Goal: Navigation & Orientation: Find specific page/section

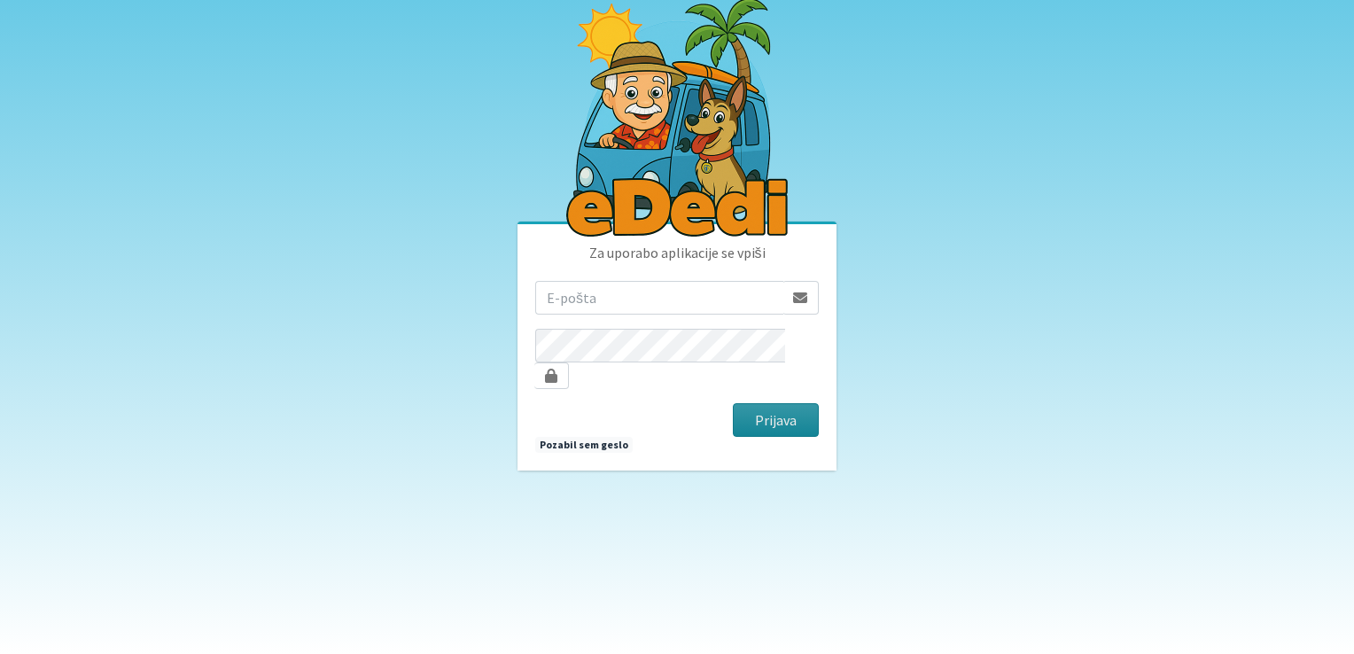
type input "mozina.franci@gmail.com"
click at [773, 412] on button "Prijava" at bounding box center [776, 420] width 86 height 34
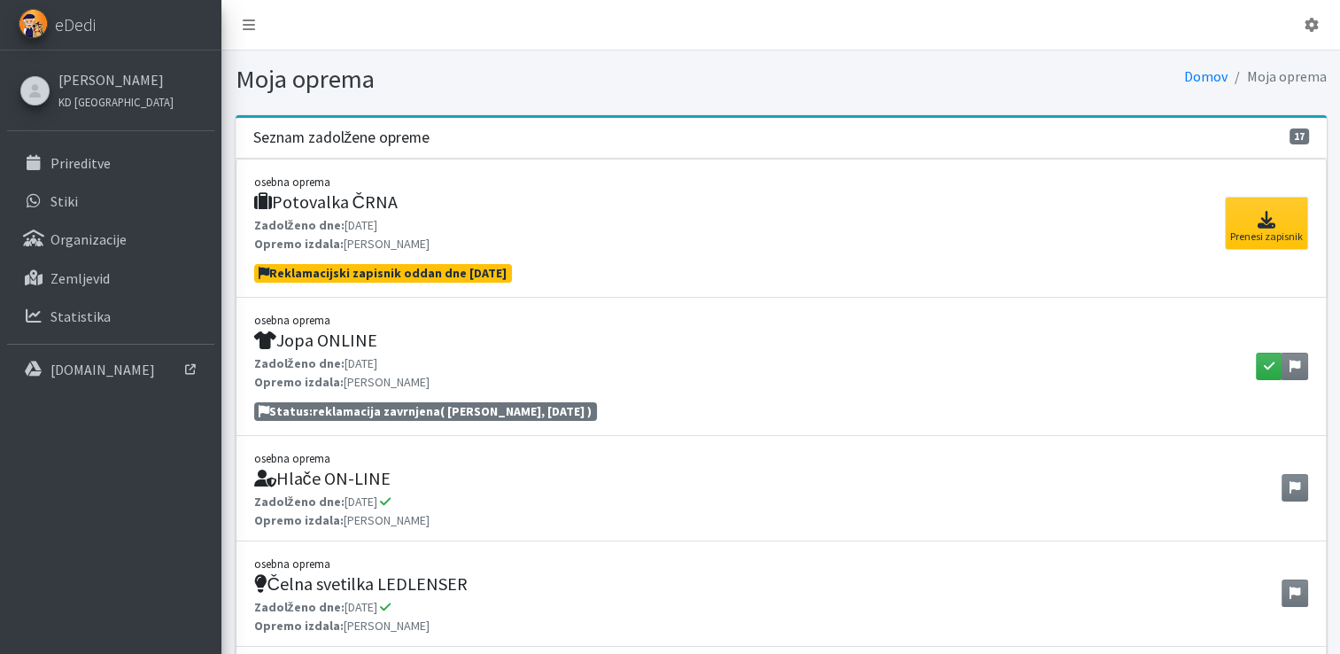
click at [468, 144] on div "Seznam zadolžene opreme 17" at bounding box center [781, 138] width 1091 height 41
click at [146, 172] on link "Prireditve" at bounding box center [110, 162] width 207 height 35
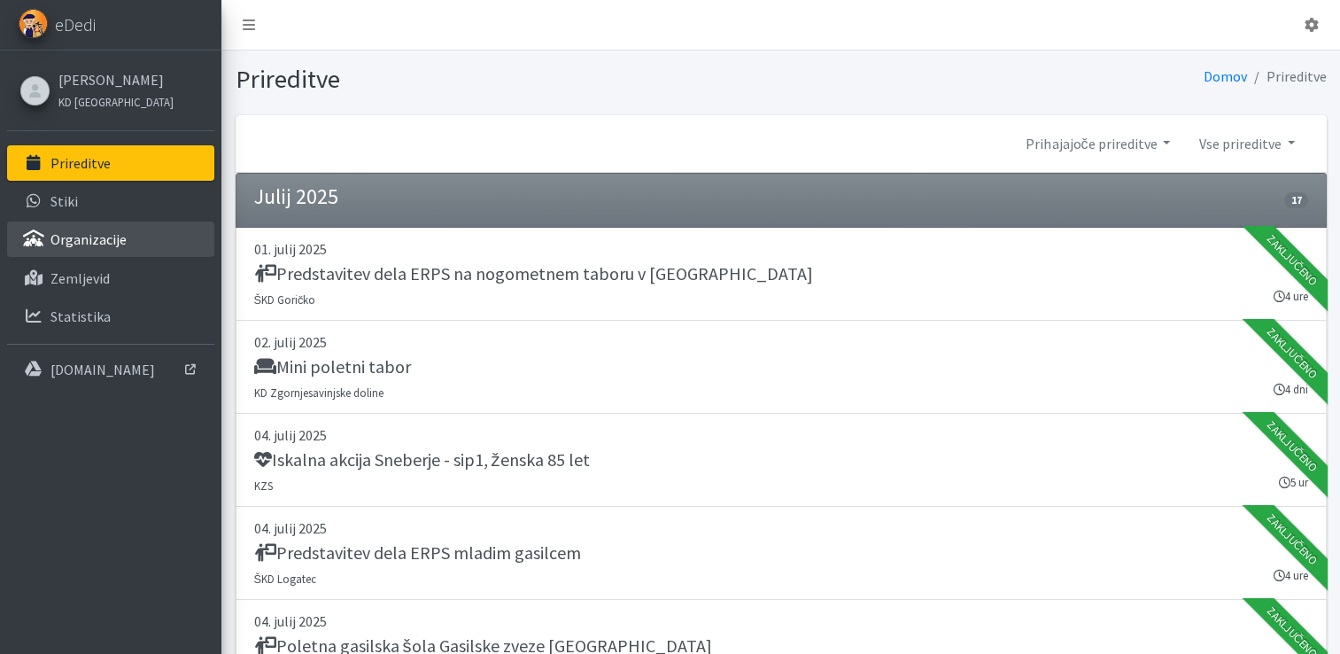
click at [145, 233] on link "Organizacije" at bounding box center [110, 238] width 207 height 35
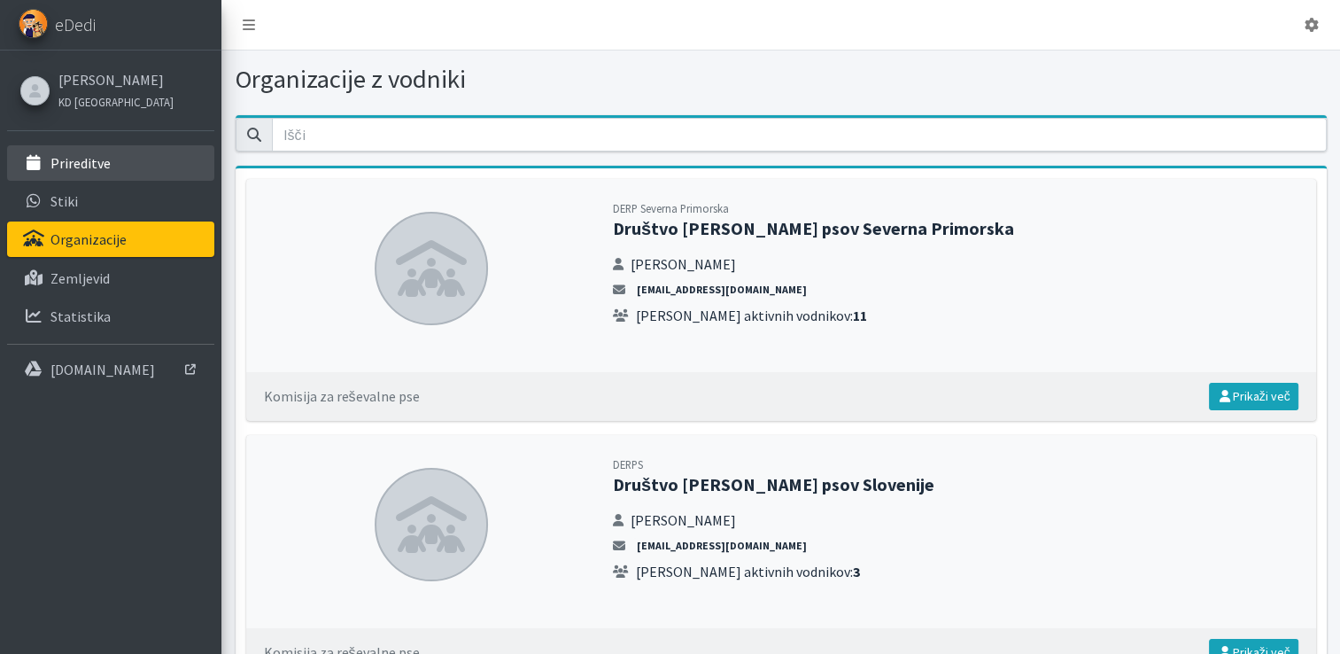
click at [108, 167] on link "Prireditve" at bounding box center [110, 162] width 207 height 35
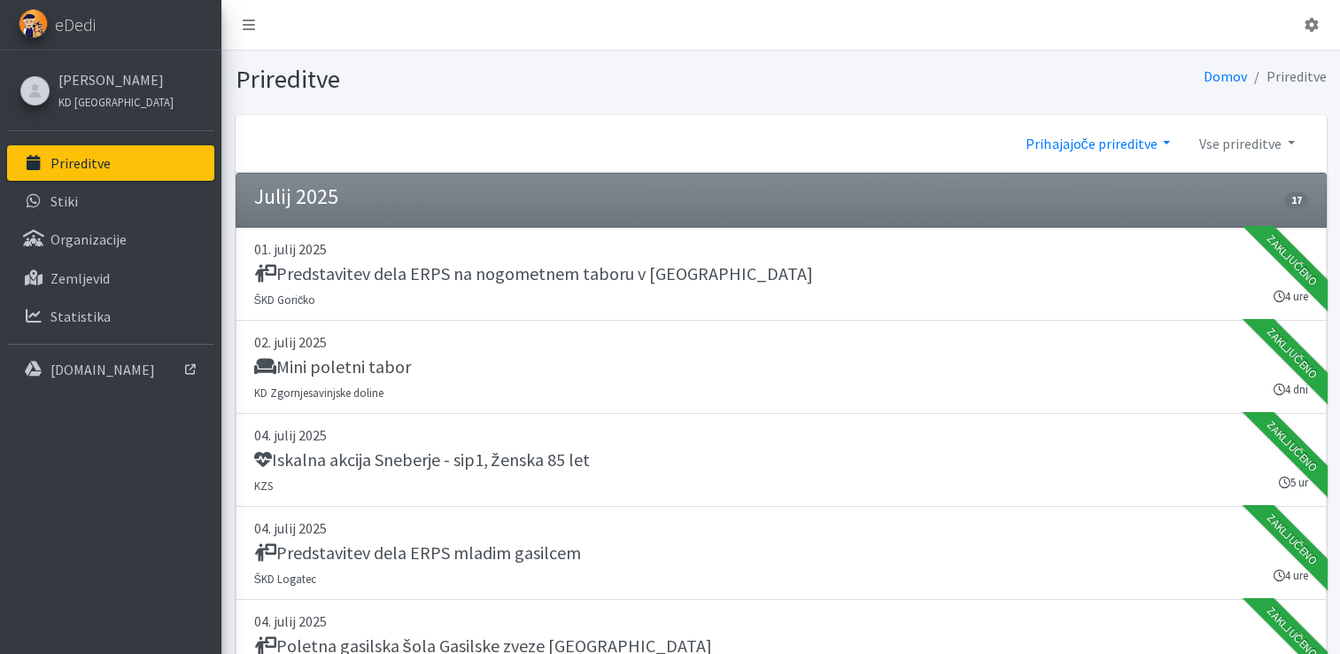
click at [1084, 149] on link "Prihajajoče prireditve" at bounding box center [1098, 143] width 173 height 35
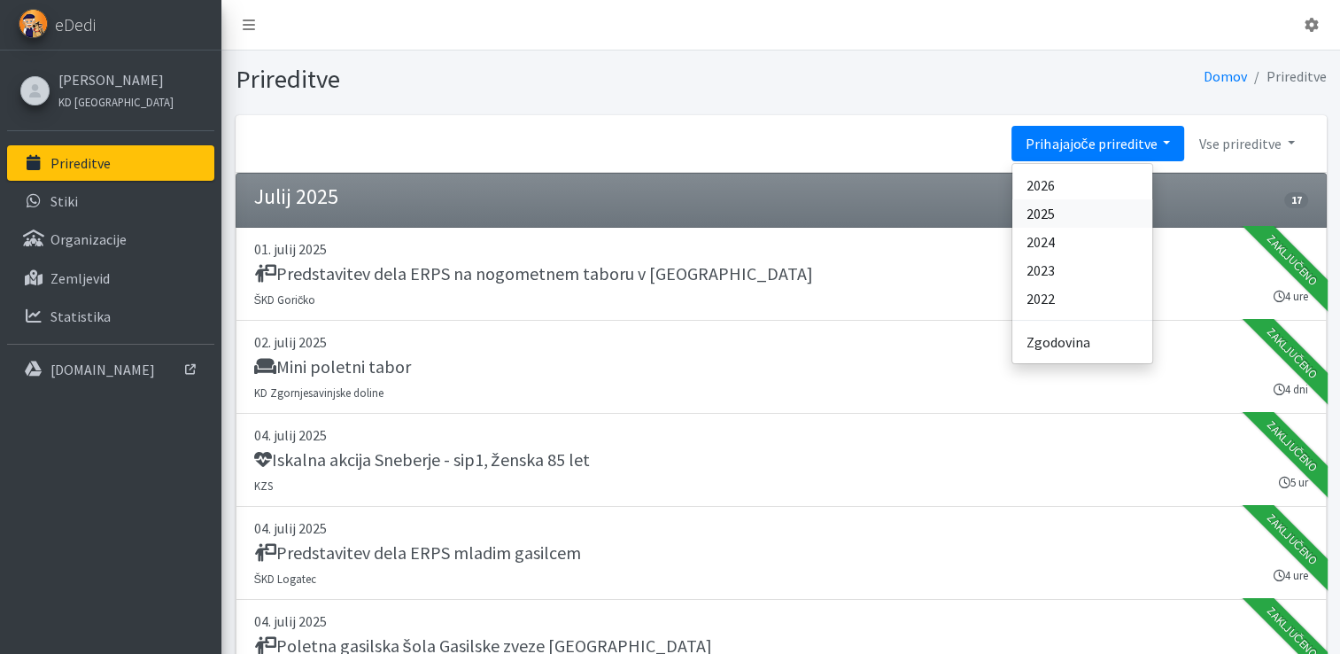
click at [1083, 211] on link "2025" at bounding box center [1083, 213] width 140 height 28
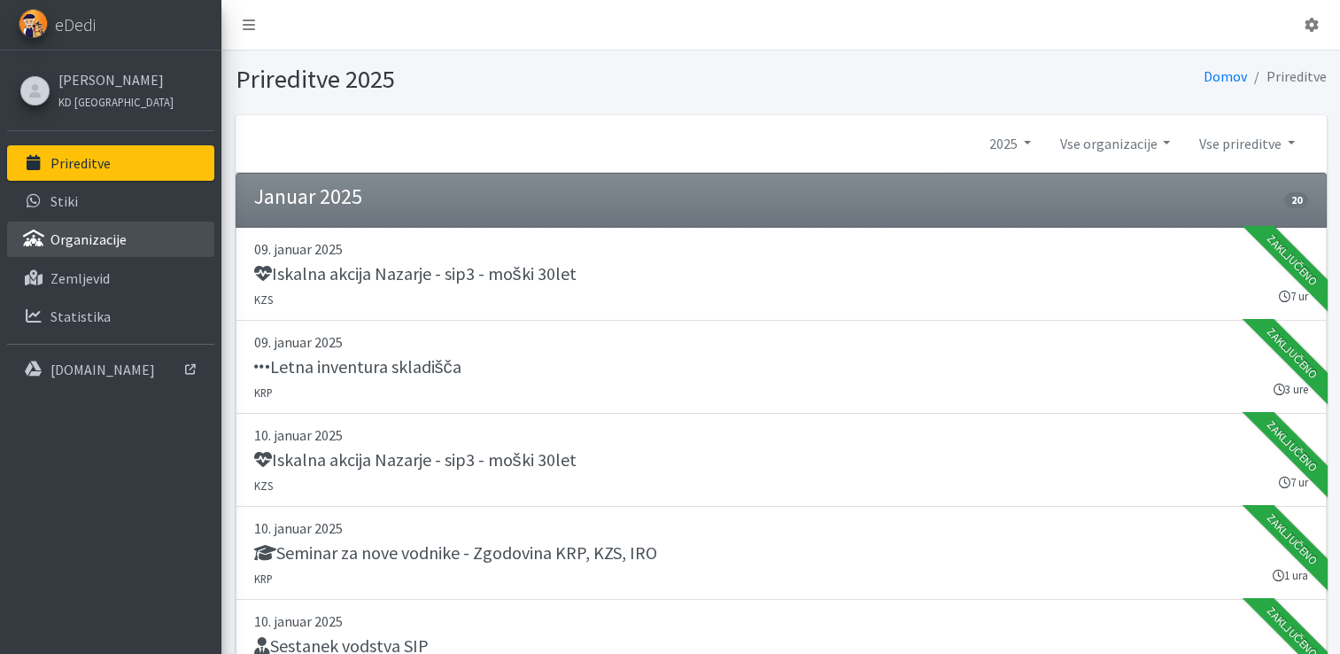
click at [120, 246] on p "Organizacije" at bounding box center [88, 239] width 76 height 18
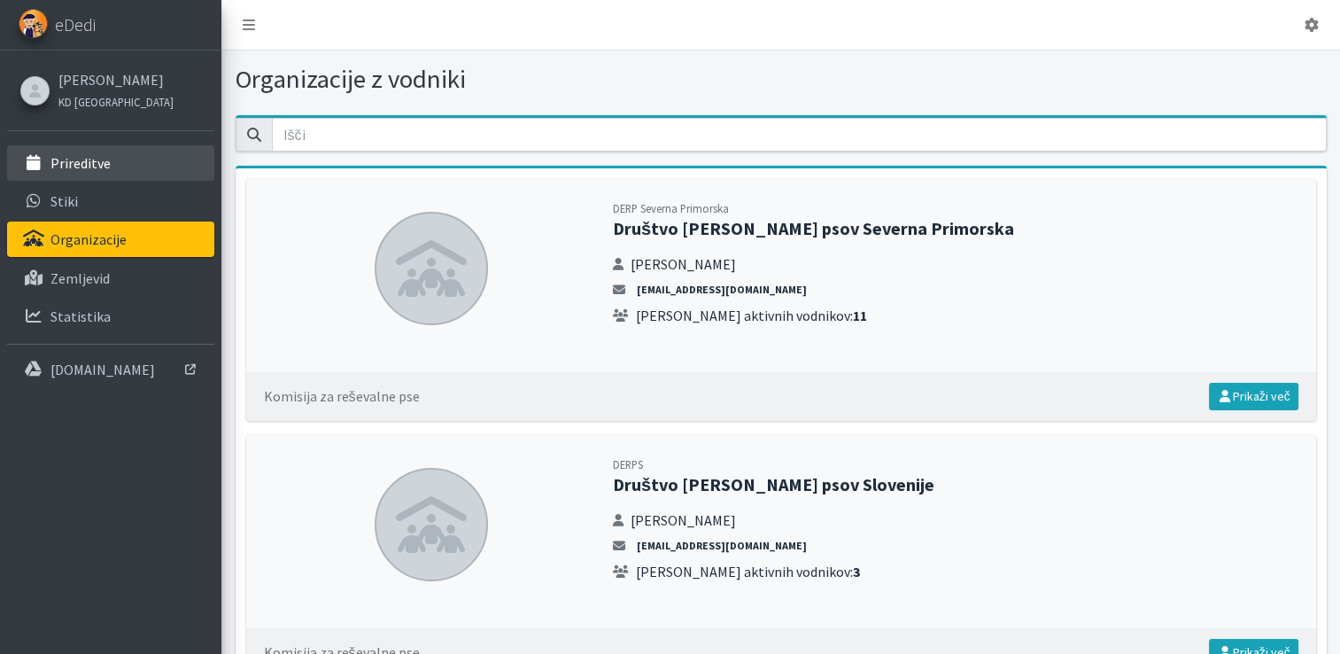
click at [90, 165] on p "Prireditve" at bounding box center [80, 163] width 60 height 18
